Goal: Find specific page/section: Find specific page/section

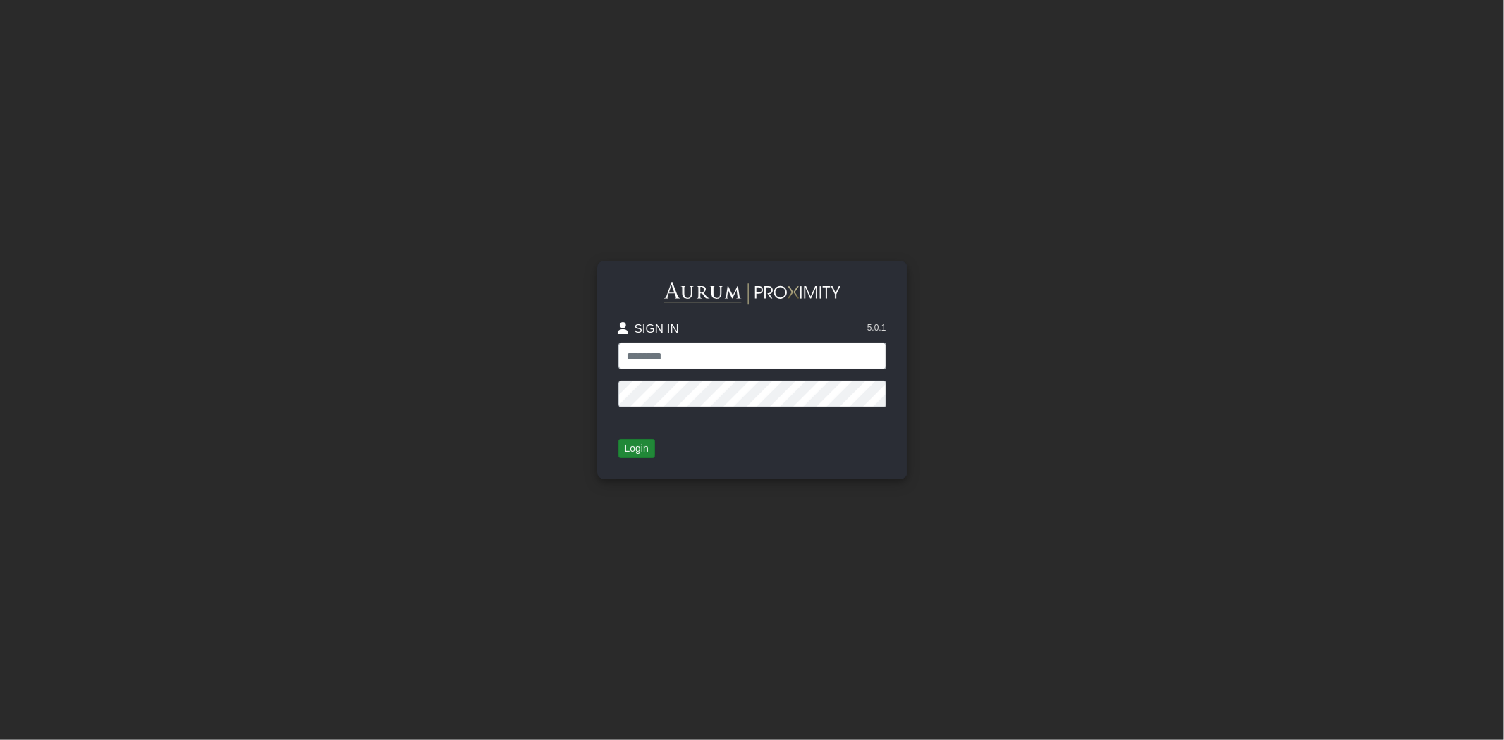
type input "*****"
click at [644, 453] on button "Login" at bounding box center [636, 449] width 37 height 20
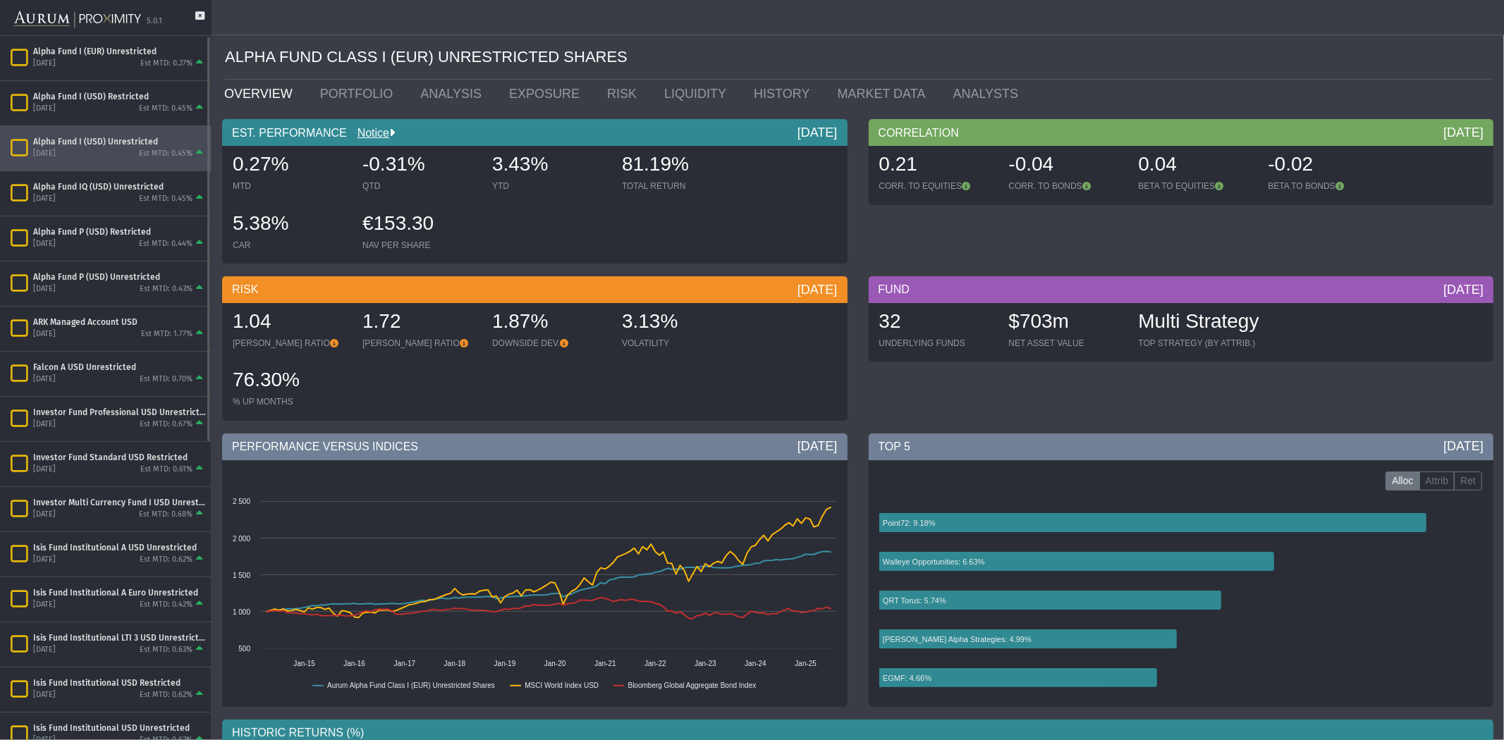
click at [146, 149] on div "Est MTD: 0.45%" at bounding box center [166, 154] width 54 height 11
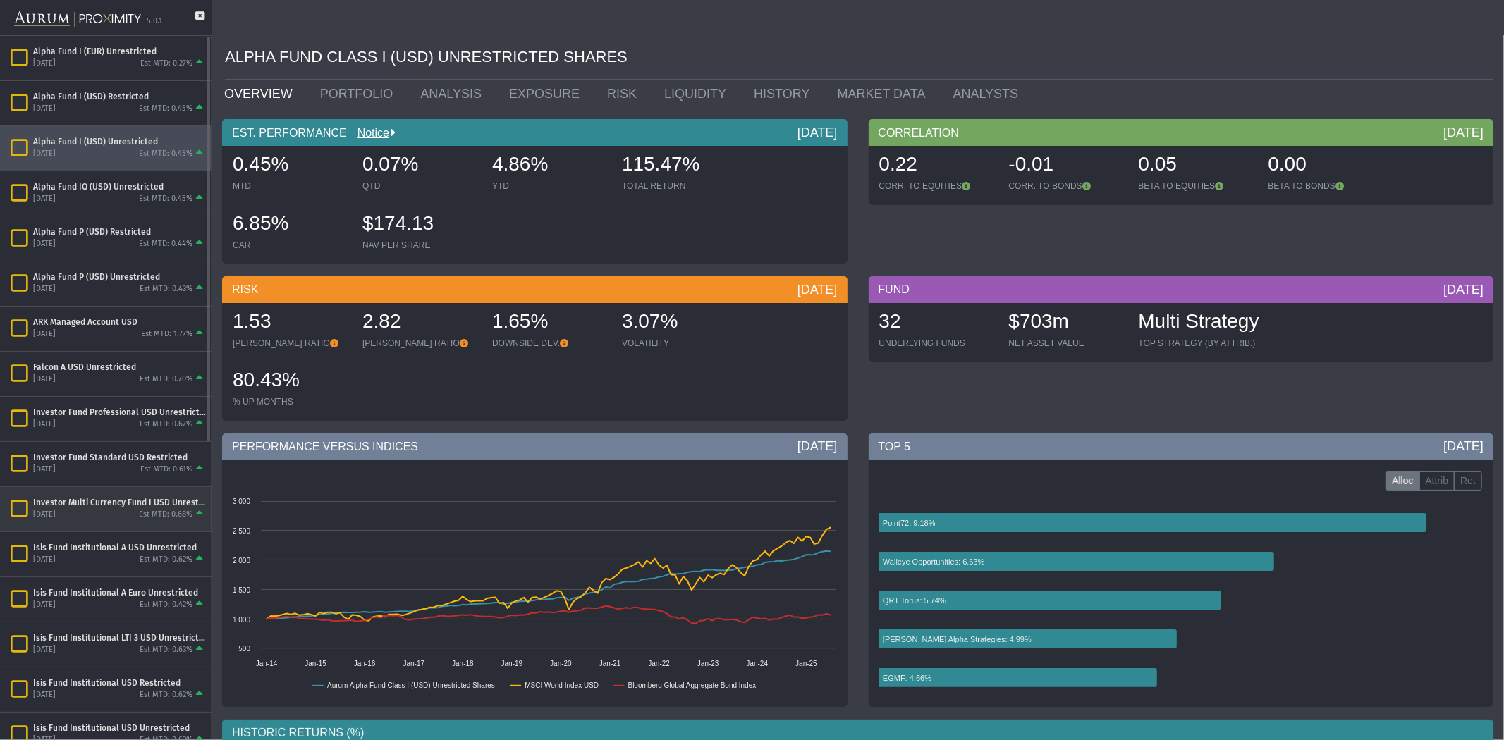
scroll to position [87, 0]
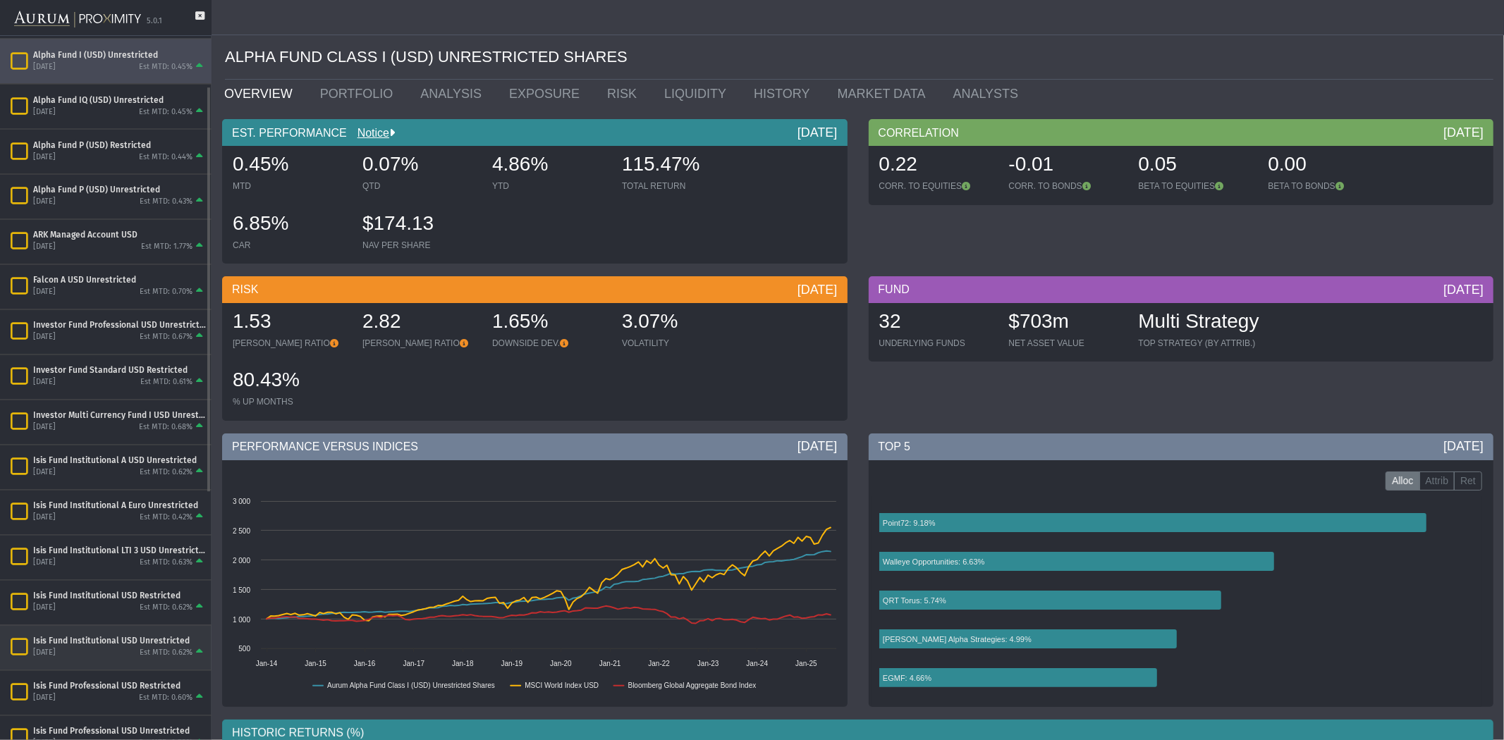
click at [171, 639] on div "Isis Fund Institutional USD Unrestricted" at bounding box center [119, 641] width 173 height 11
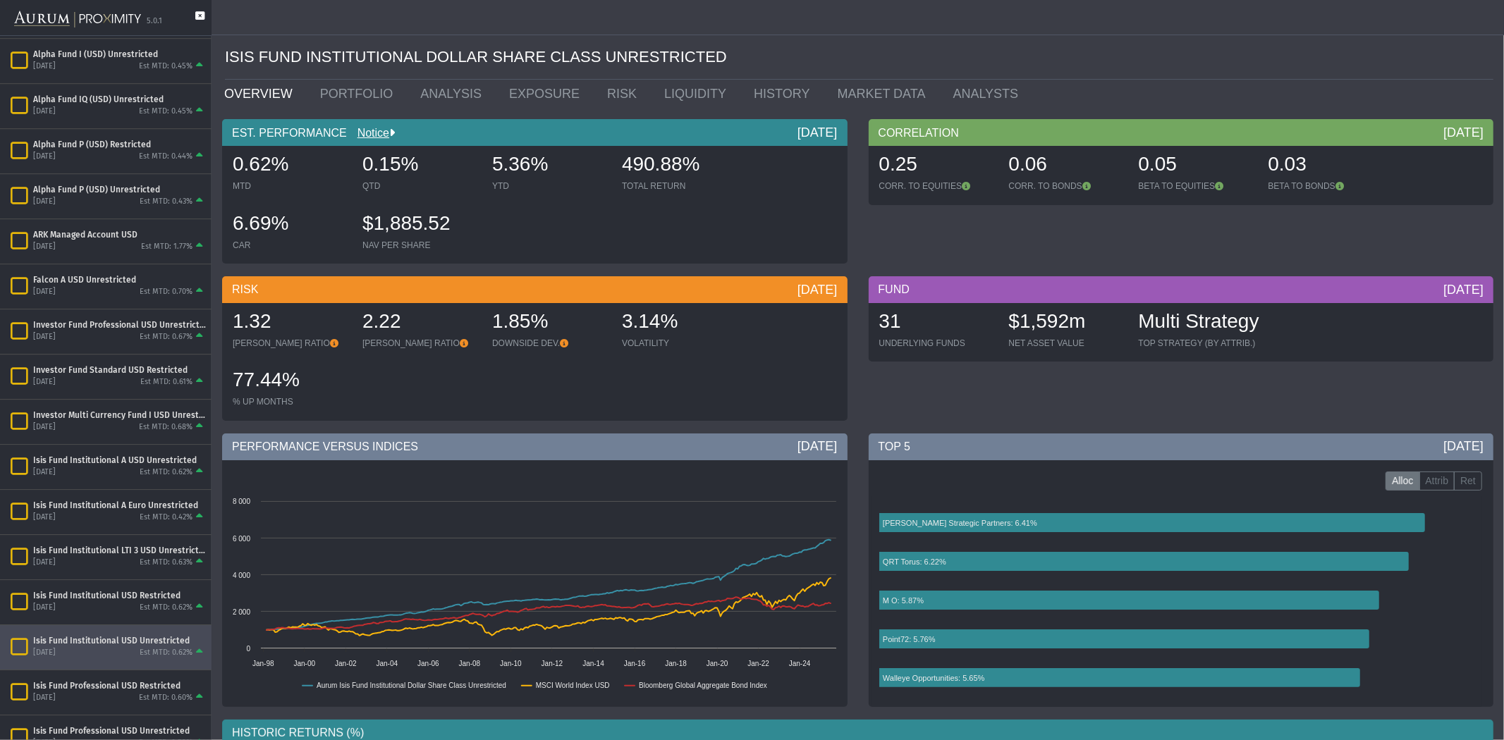
click at [199, 15] on icon at bounding box center [199, 23] width 9 height 24
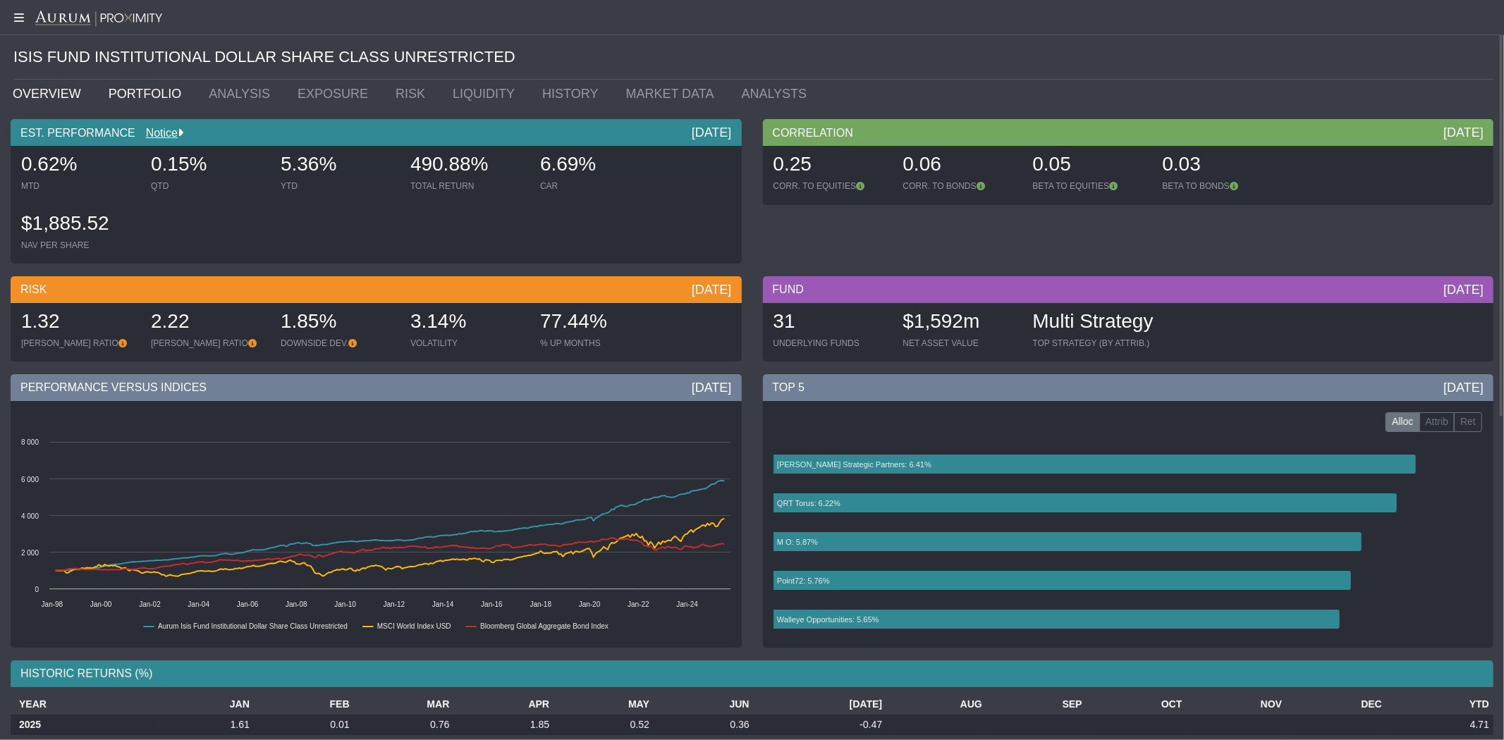
click at [139, 97] on link "PORTFOLIO" at bounding box center [148, 94] width 101 height 28
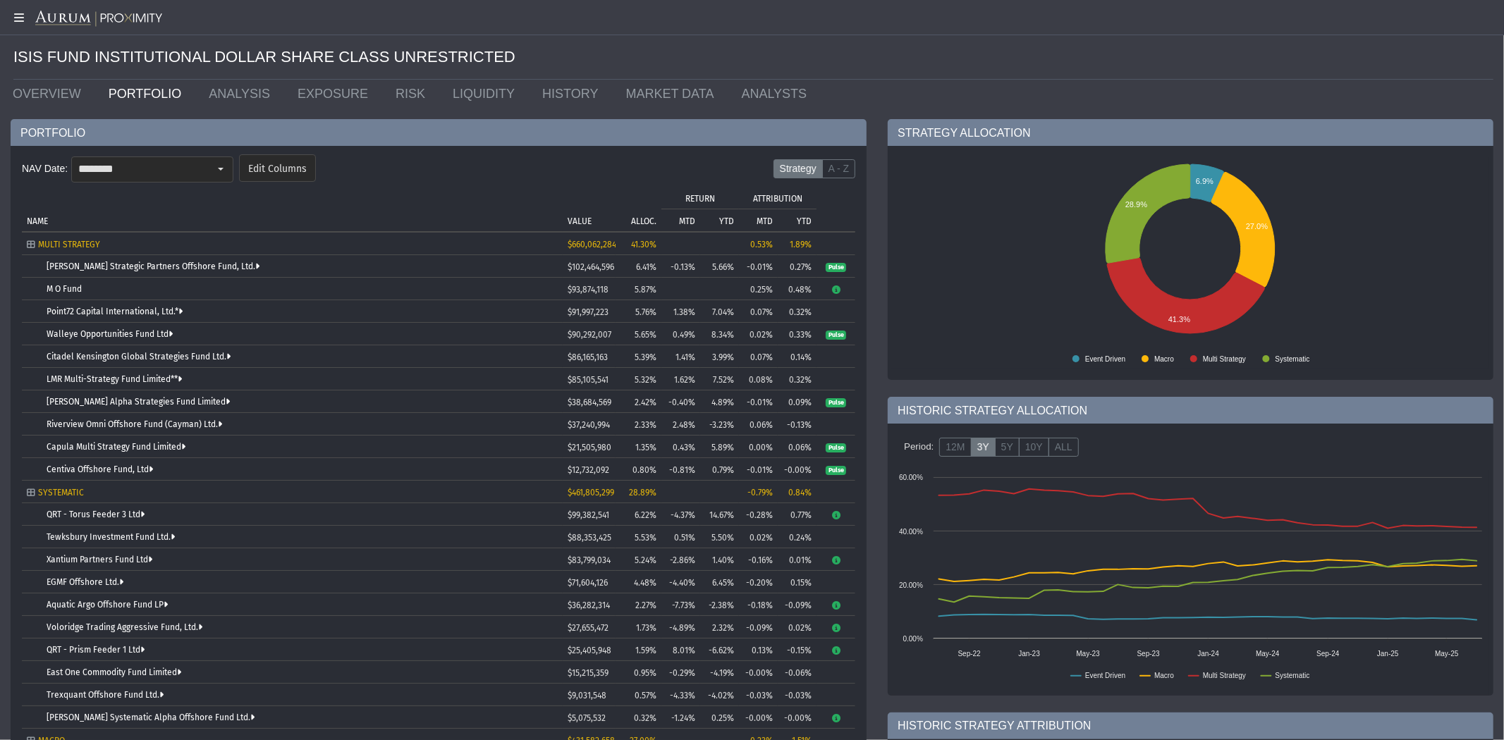
scroll to position [262, 0]
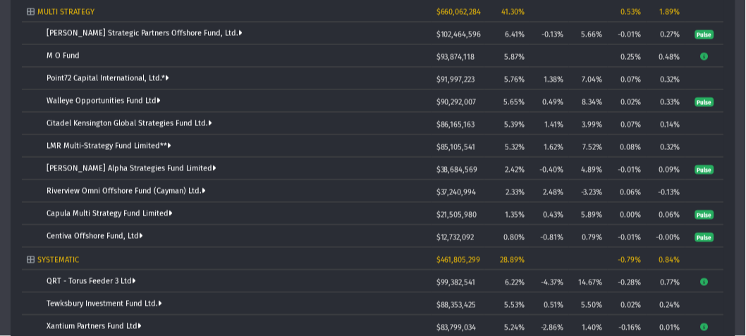
drag, startPoint x: 45, startPoint y: 90, endPoint x: 1281, endPoint y: 8, distance: 1238.7
